Goal: Task Accomplishment & Management: Manage account settings

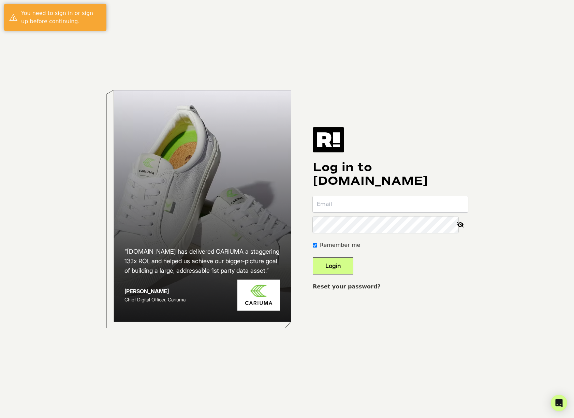
click at [417, 206] on input "email" at bounding box center [390, 204] width 155 height 16
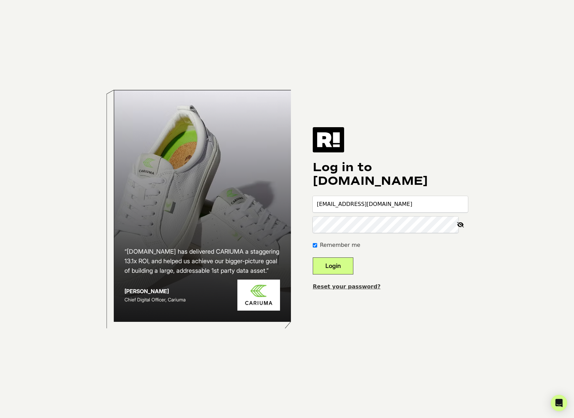
type input "marketing@sofibellawear.com"
click at [313, 257] on button "Login" at bounding box center [333, 265] width 41 height 17
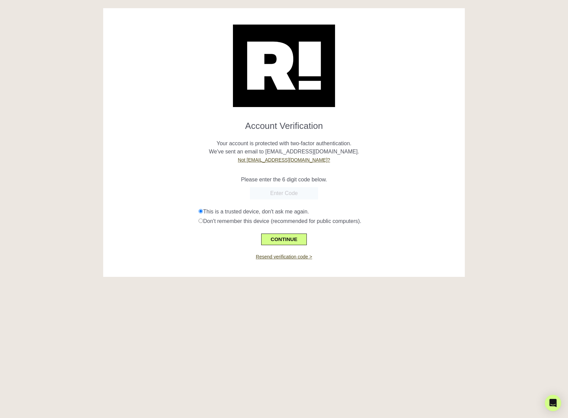
paste input "045224"
type input "045224"
click at [289, 239] on button "CONTINUE" at bounding box center [284, 239] width 46 height 12
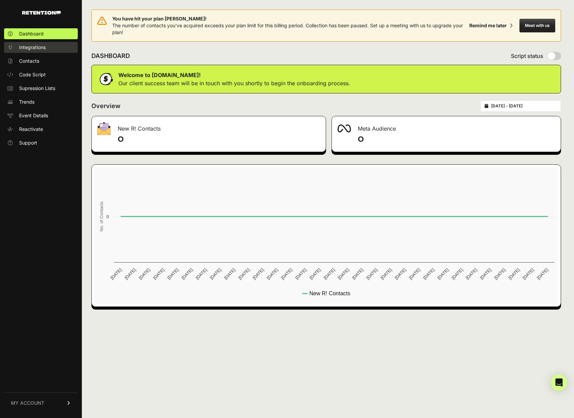
click at [60, 47] on link "Integrations" at bounding box center [41, 47] width 74 height 11
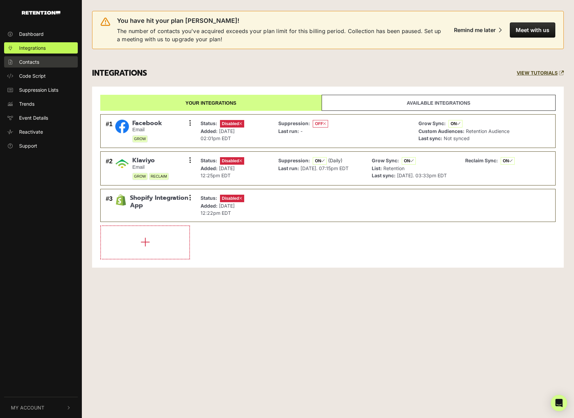
click at [54, 64] on link "Contacts" at bounding box center [41, 61] width 74 height 11
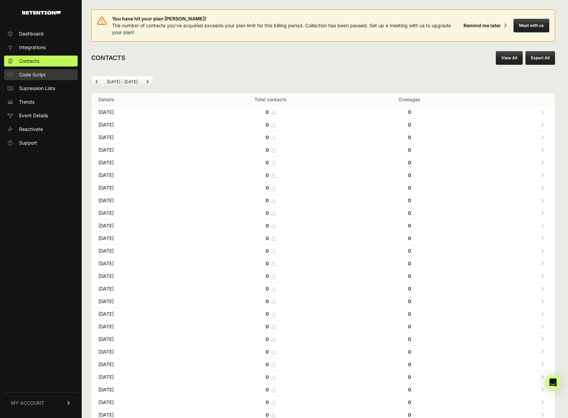
click at [41, 77] on span "Code Script" at bounding box center [32, 74] width 27 height 7
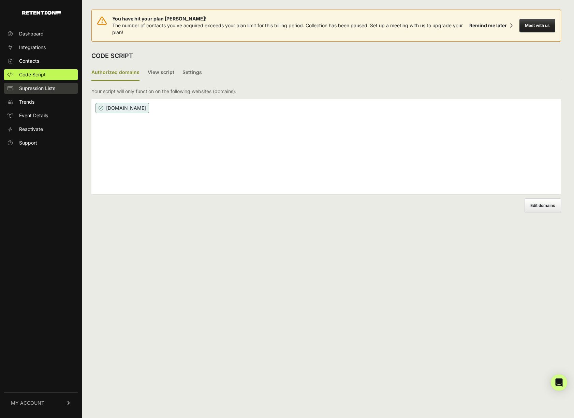
click at [44, 92] on link "Supression Lists" at bounding box center [41, 88] width 74 height 11
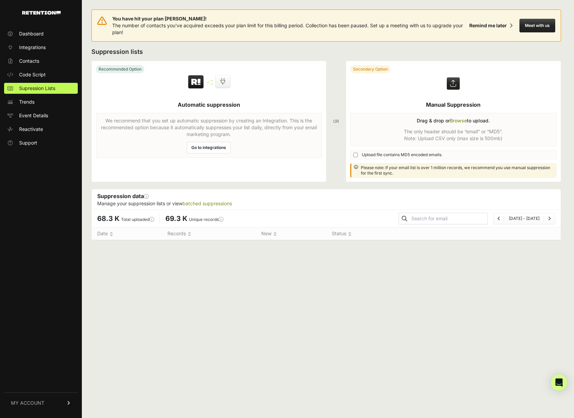
click at [512, 216] on li "Jul 26 - Aug 25" at bounding box center [523, 218] width 39 height 5
click at [546, 220] on li "Page navigation" at bounding box center [548, 218] width 11 height 5
click at [51, 102] on link "Trends" at bounding box center [41, 101] width 74 height 11
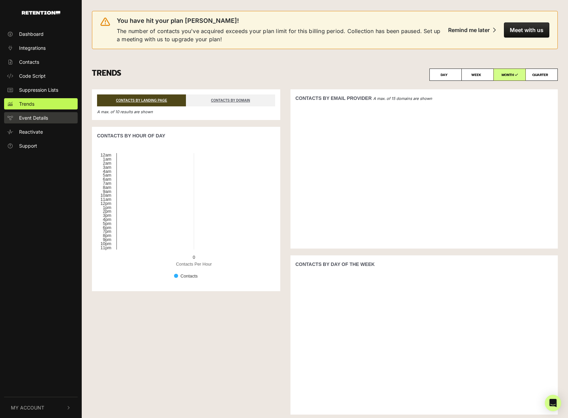
click at [50, 119] on link "Event Details" at bounding box center [41, 117] width 74 height 11
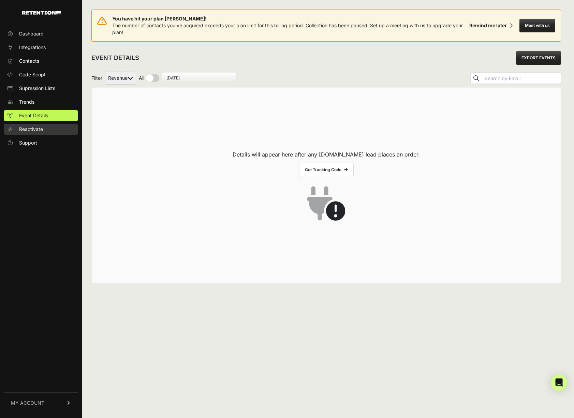
click at [43, 126] on link "Reactivate" at bounding box center [41, 129] width 74 height 11
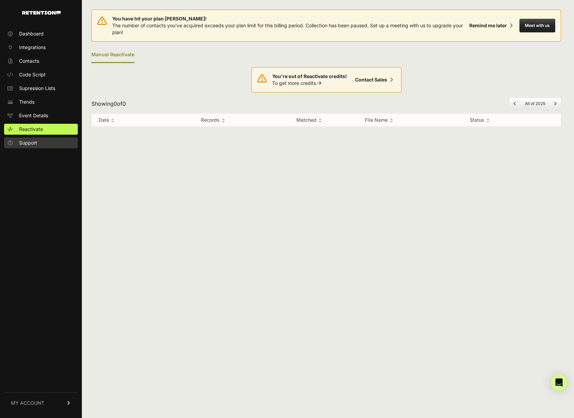
click at [39, 140] on link "Support" at bounding box center [41, 142] width 74 height 11
click at [49, 402] on link "MY ACCOUNT" at bounding box center [41, 402] width 74 height 21
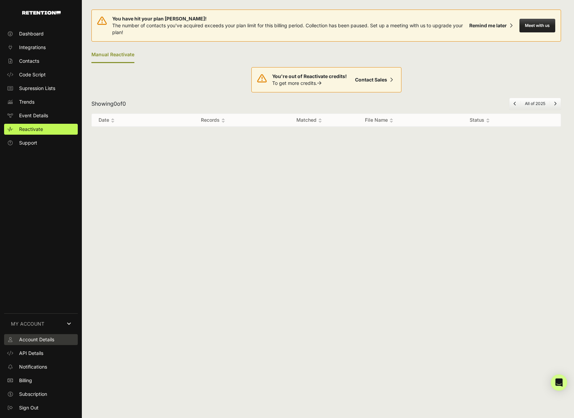
click at [54, 342] on span "Account Details" at bounding box center [36, 339] width 35 height 7
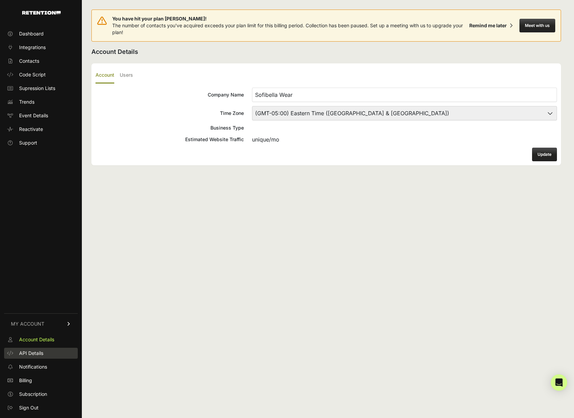
click at [35, 348] on link "API Details" at bounding box center [41, 353] width 74 height 11
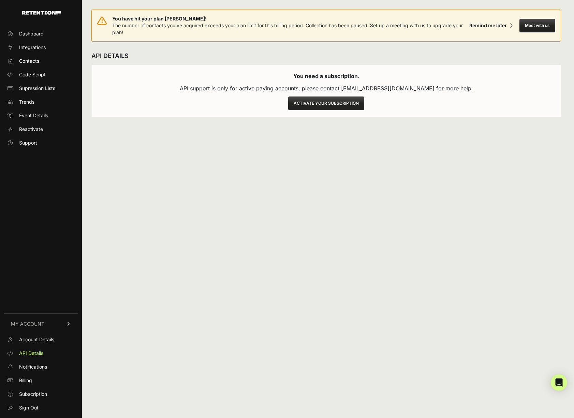
click at [52, 374] on ul "Account Details API Details Notifications Billing Subscription Sign Out" at bounding box center [41, 373] width 74 height 79
click at [52, 367] on link "Notifications" at bounding box center [41, 366] width 74 height 11
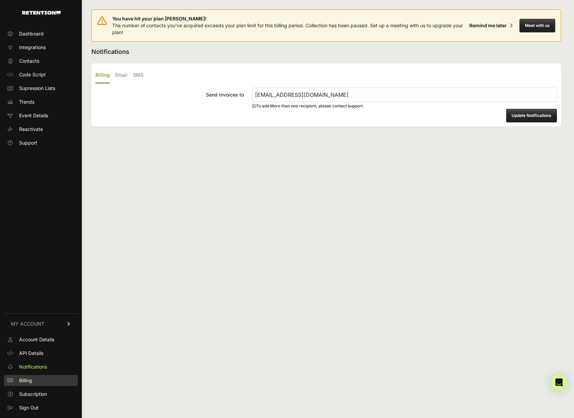
click at [49, 378] on link "Billing" at bounding box center [41, 380] width 74 height 11
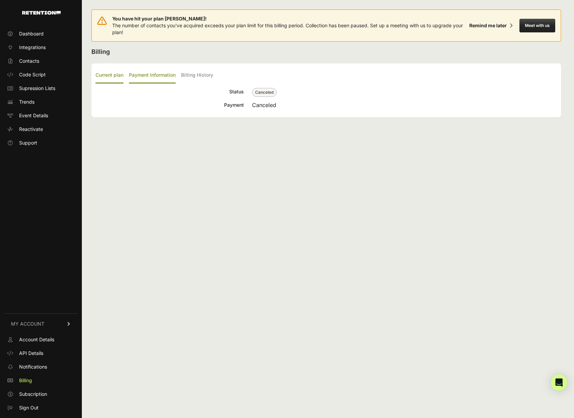
click at [166, 71] on label "Payment Information" at bounding box center [152, 75] width 47 height 16
click at [0, 0] on input "Payment Information" at bounding box center [0, 0] width 0 height 0
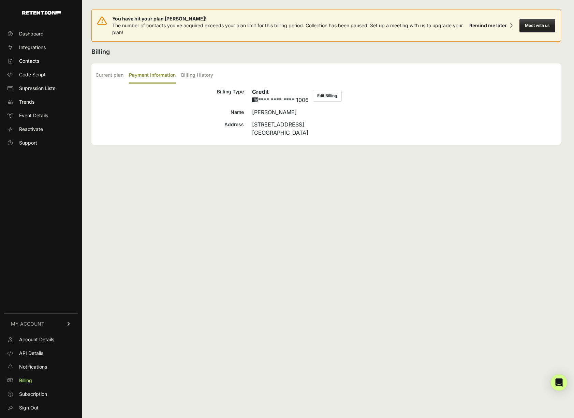
click at [215, 76] on ul "Current plan Payment Information Billing History" at bounding box center [325, 75] width 461 height 16
click at [189, 78] on label "Billing History" at bounding box center [197, 75] width 32 height 16
click at [0, 0] on input "Billing History" at bounding box center [0, 0] width 0 height 0
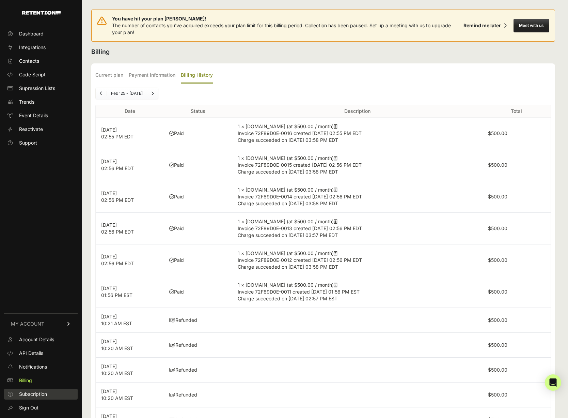
click at [40, 394] on span "Subscription" at bounding box center [33, 394] width 28 height 7
